Goal: Find specific page/section: Find specific page/section

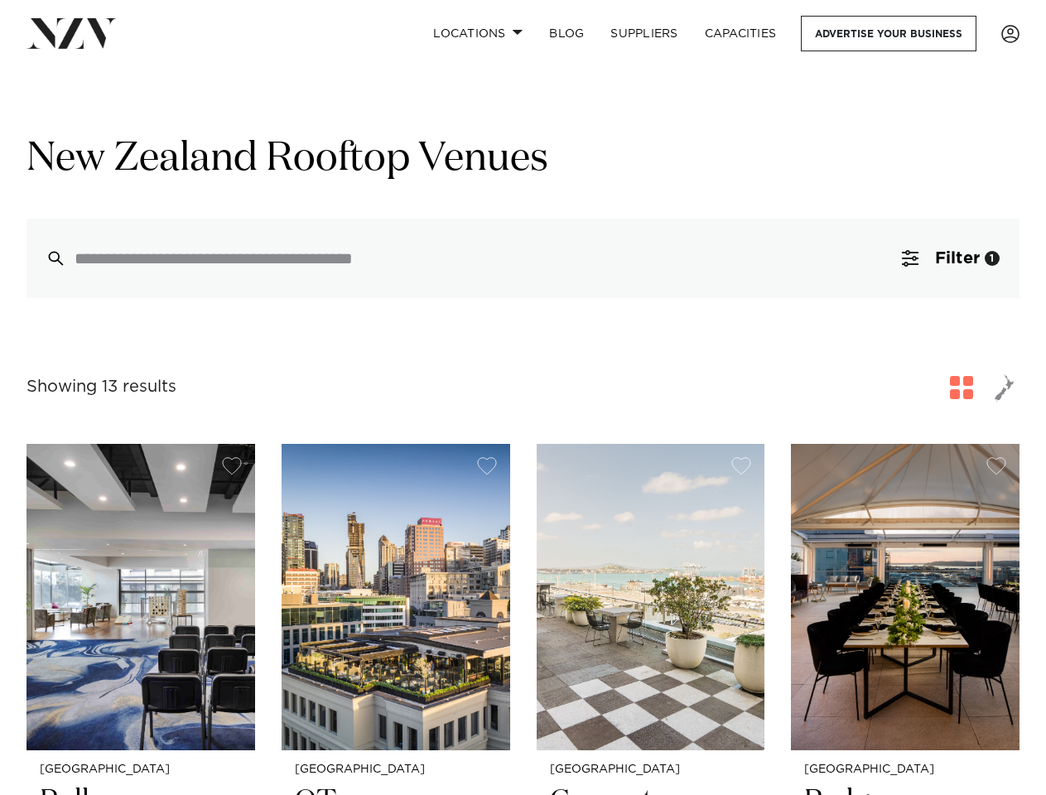
click at [522, 397] on div "Showing 13 results for New Zealand Rooftop Venues" at bounding box center [522, 388] width 993 height 30
click at [477, 33] on link "Locations" at bounding box center [478, 34] width 116 height 36
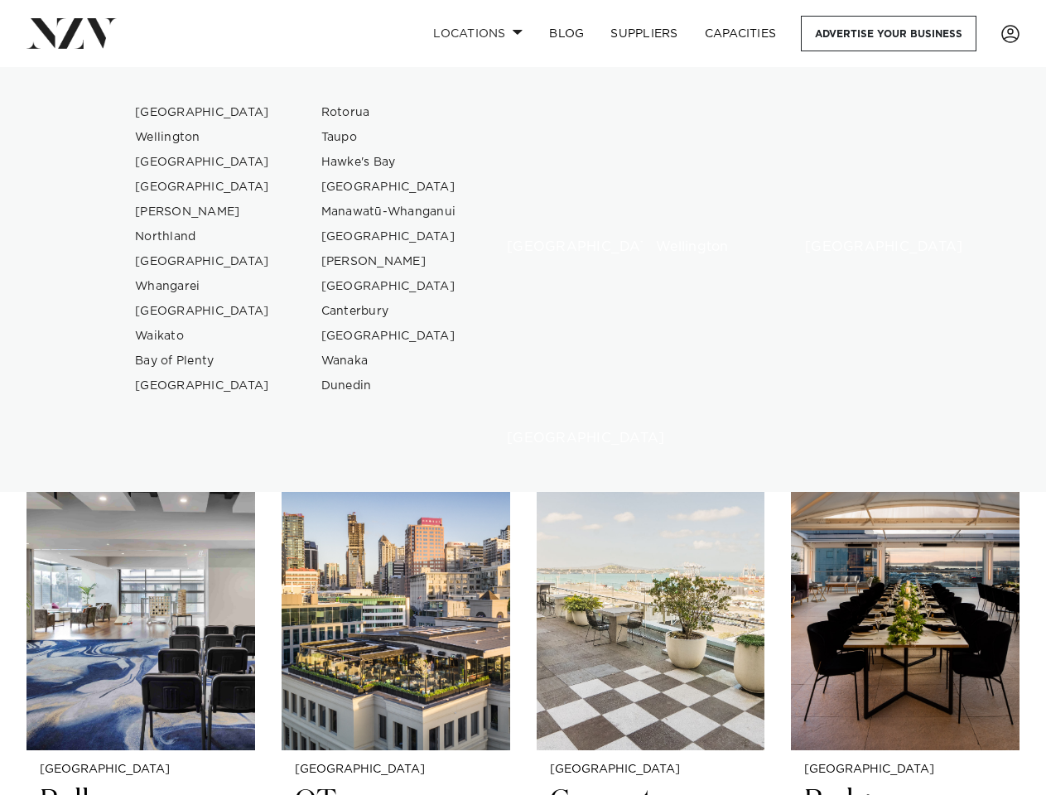
click at [522, 259] on div "[GEOGRAPHIC_DATA]" at bounding box center [555, 183] width 124 height 166
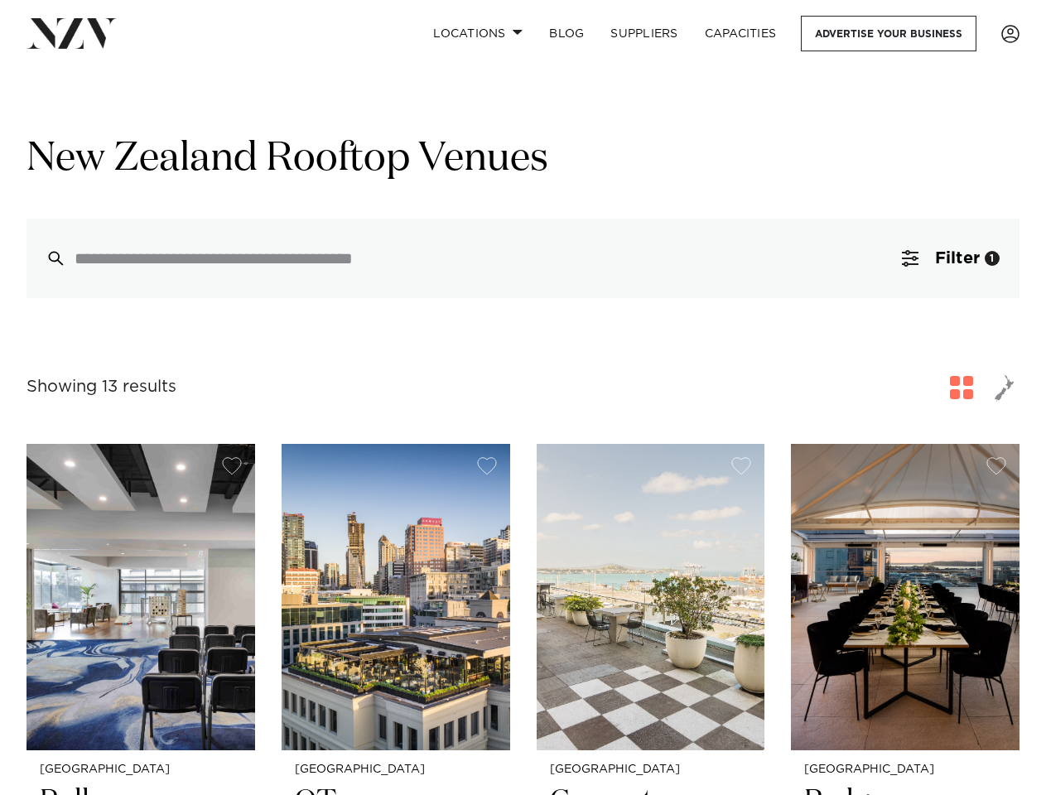
click at [950, 259] on span "Filter" at bounding box center [957, 258] width 45 height 17
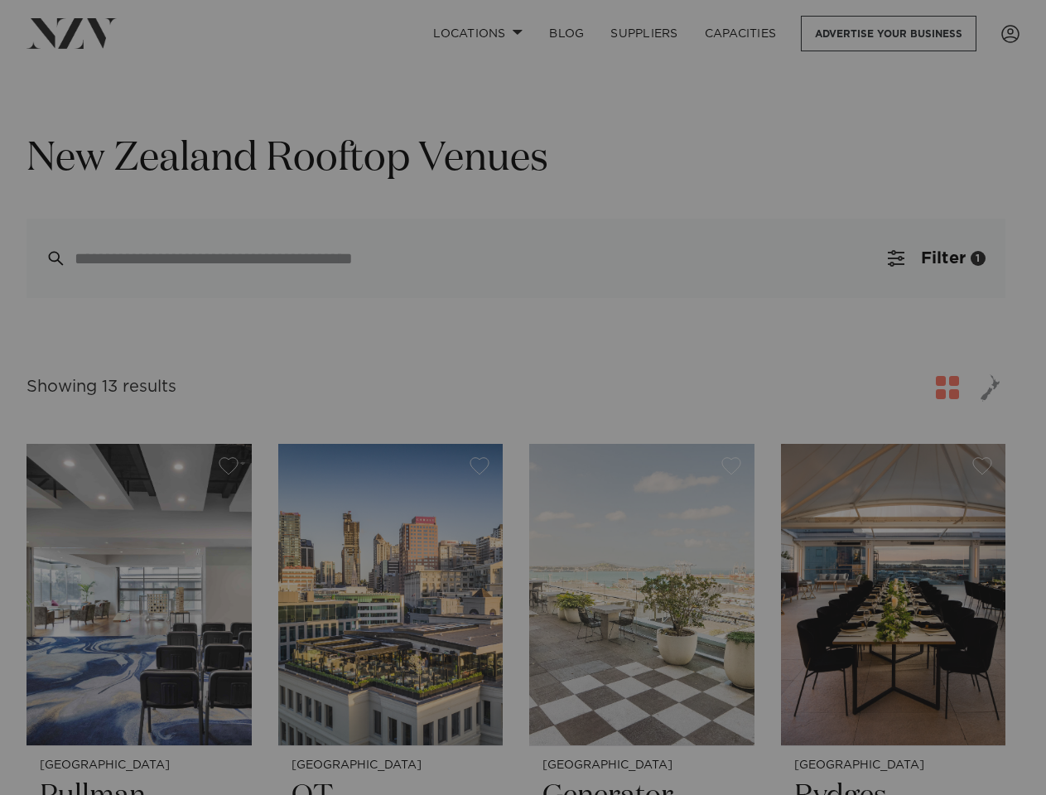
click at [0, 0] on div "Filters Search Type Venue Supplier See more Locations [GEOGRAPHIC_DATA] [GEOGRA…" at bounding box center [0, 0] width 0 height 0
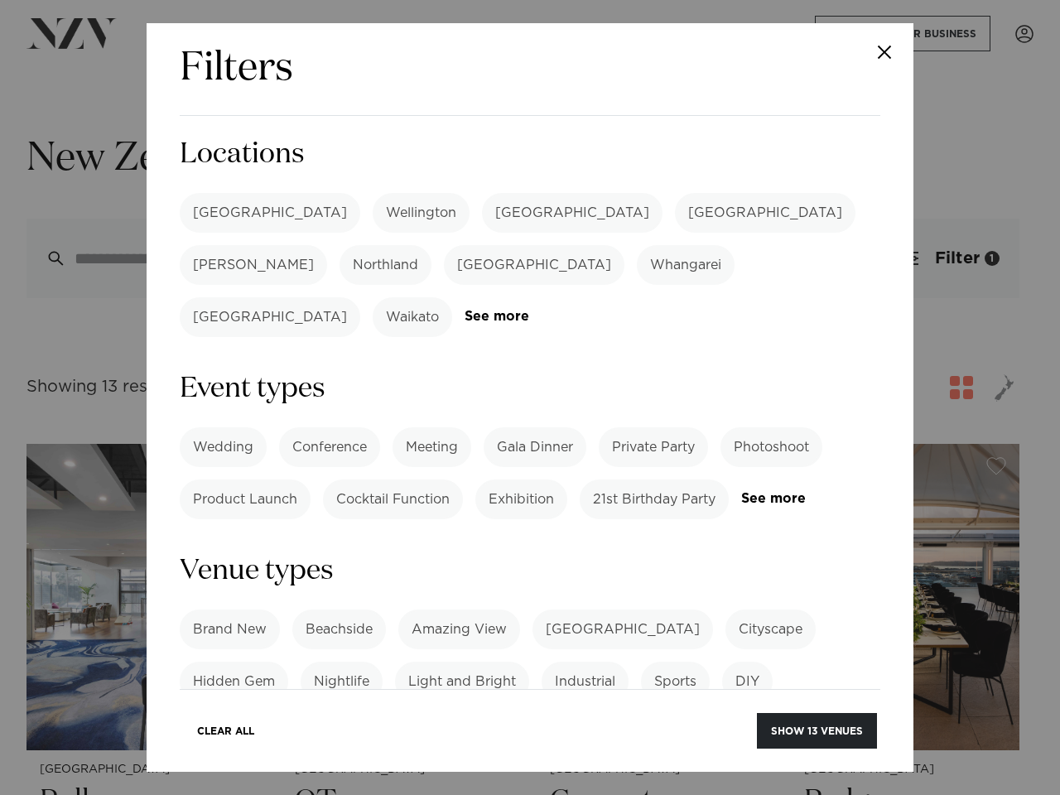
click at [1004, 389] on div "Filters Search Type Venue Supplier See more Locations [GEOGRAPHIC_DATA] [GEOGRA…" at bounding box center [530, 397] width 1060 height 795
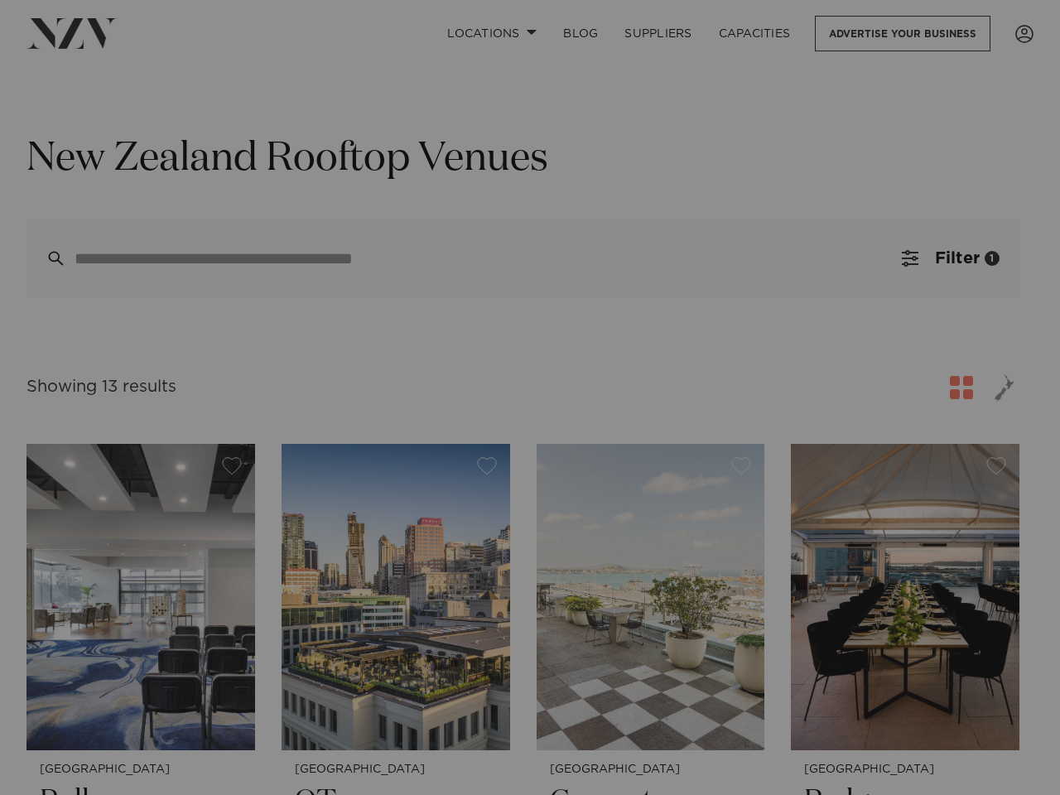
click at [232, 468] on div at bounding box center [530, 397] width 1060 height 795
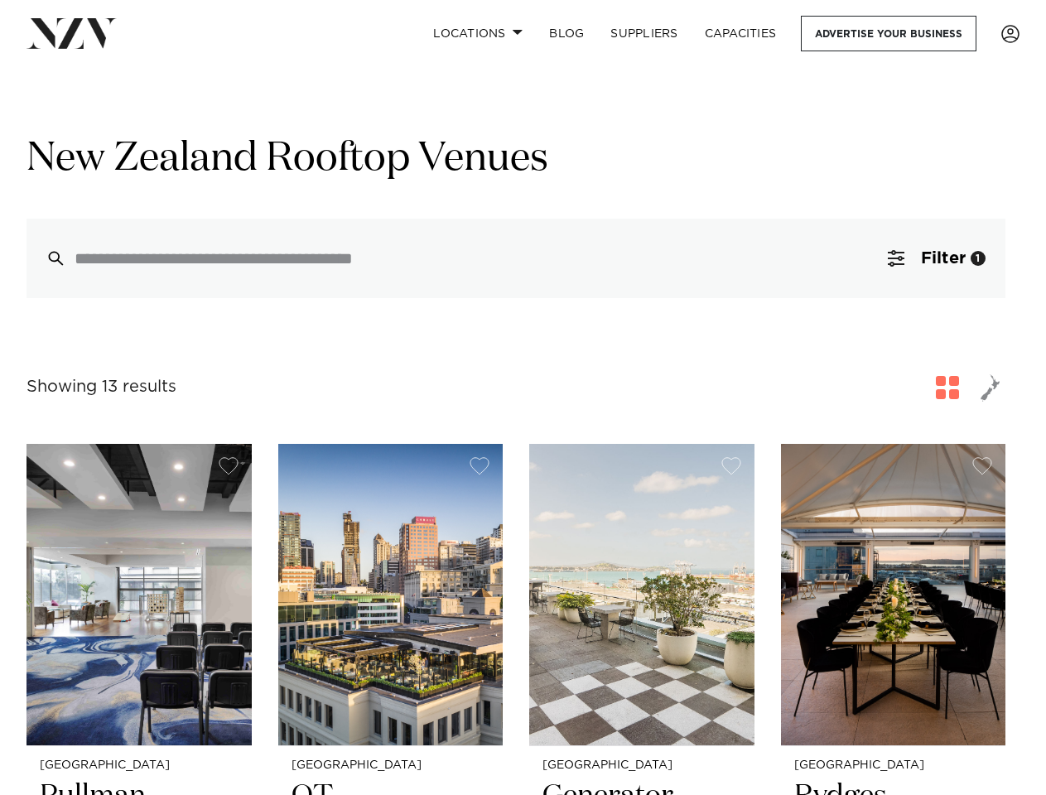
click at [487, 468] on button "button" at bounding box center [479, 466] width 20 height 18
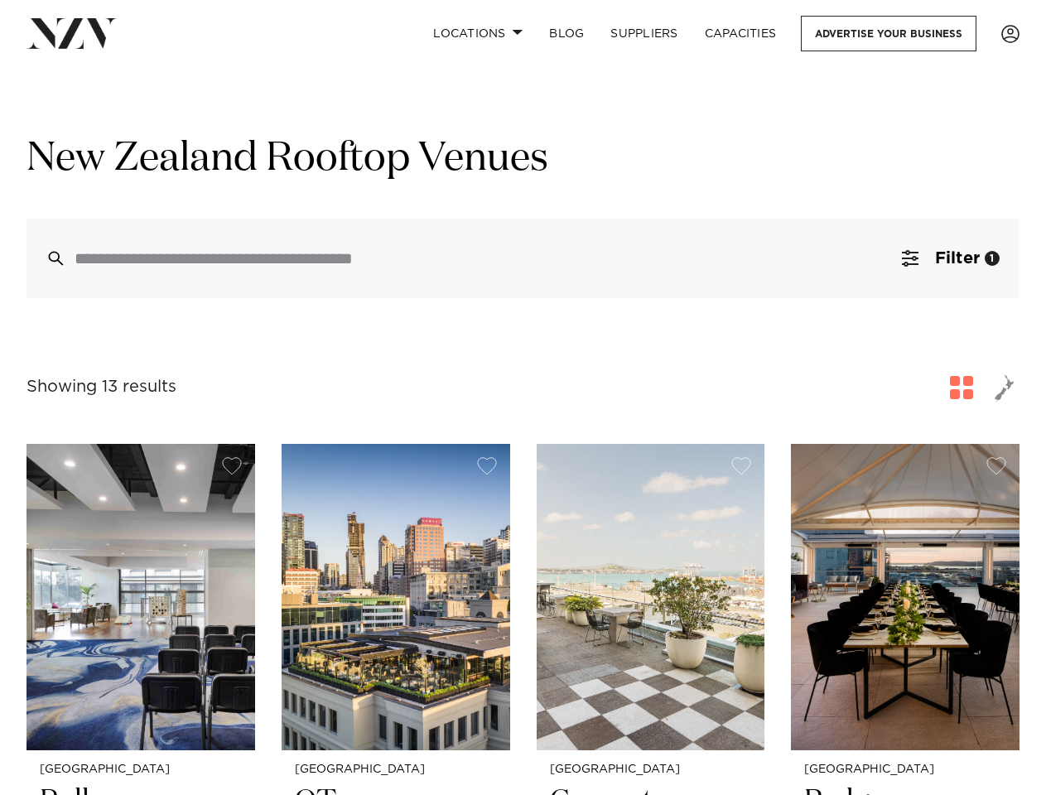
click at [741, 468] on button "button" at bounding box center [741, 466] width 20 height 18
click at [996, 468] on button "button" at bounding box center [996, 466] width 20 height 18
